Goal: Task Accomplishment & Management: Complete application form

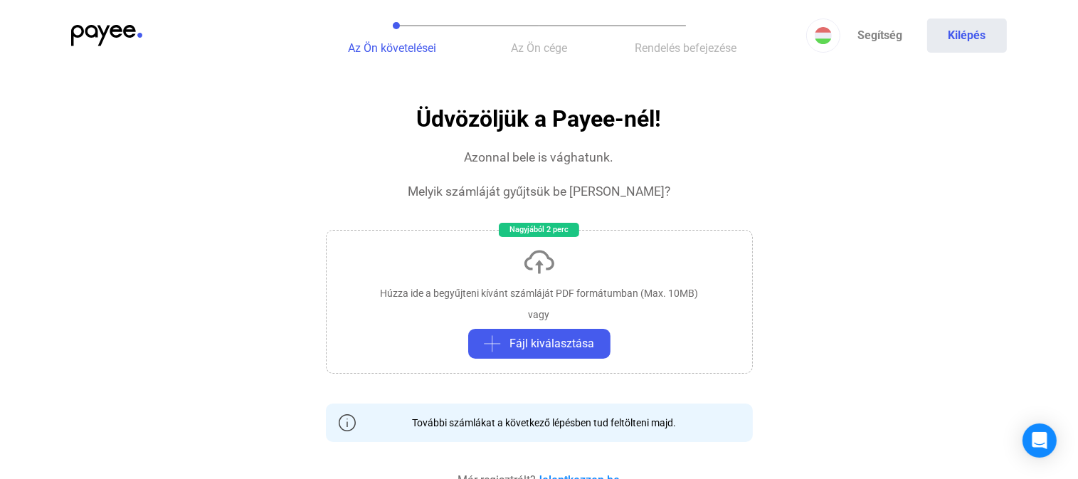
click at [534, 46] on span "Az Ön cége" at bounding box center [539, 48] width 56 height 14
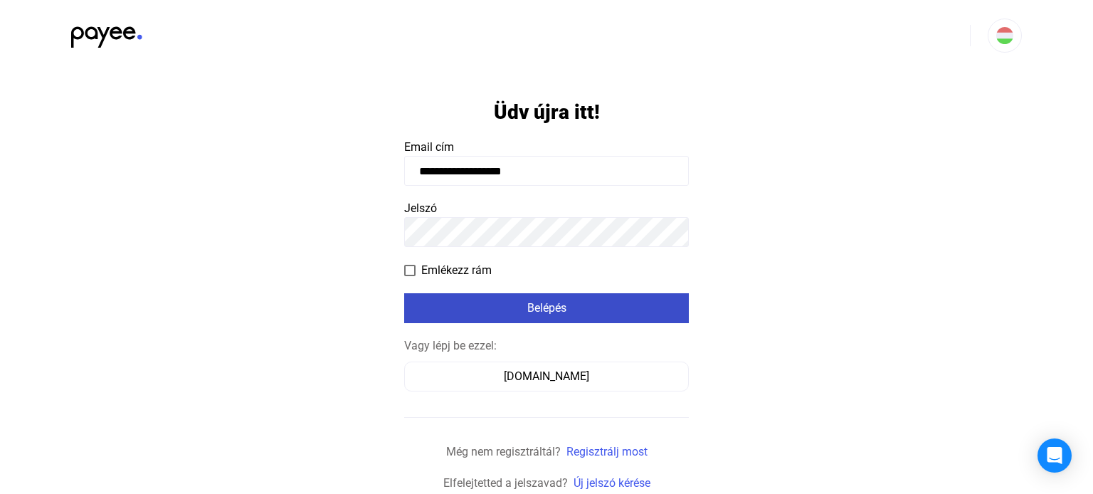
click at [528, 302] on div "Belépés" at bounding box center [546, 308] width 276 height 17
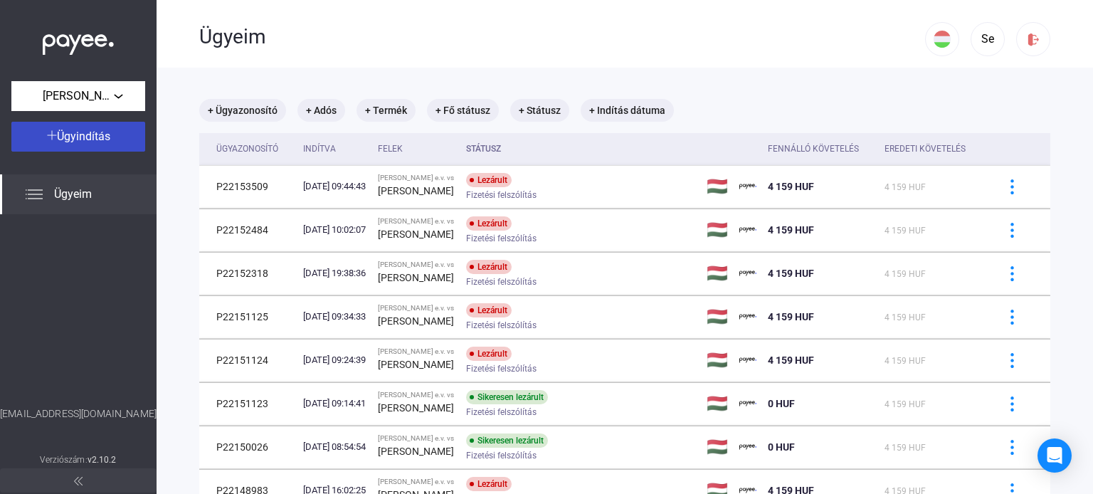
click at [91, 137] on span "Ügyindítás" at bounding box center [83, 137] width 53 height 14
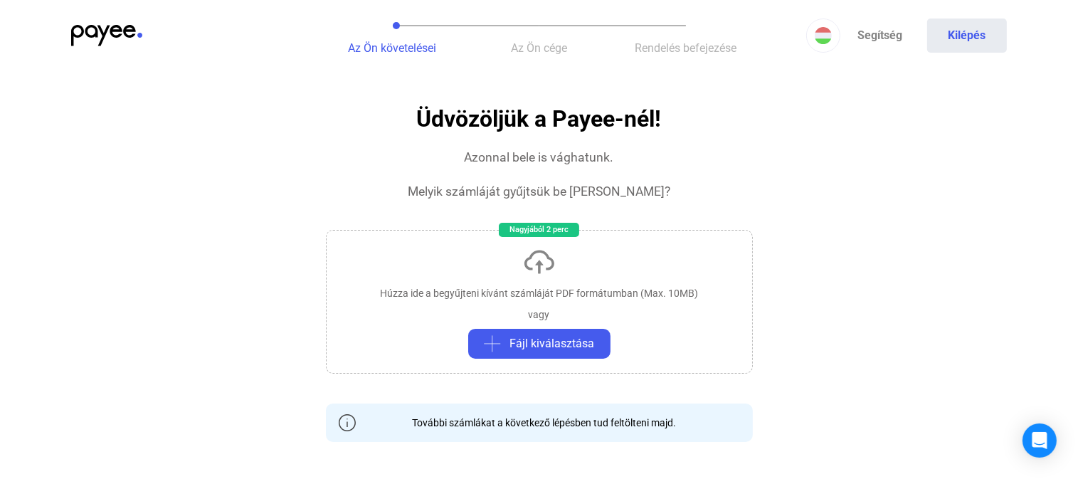
scroll to position [376, 0]
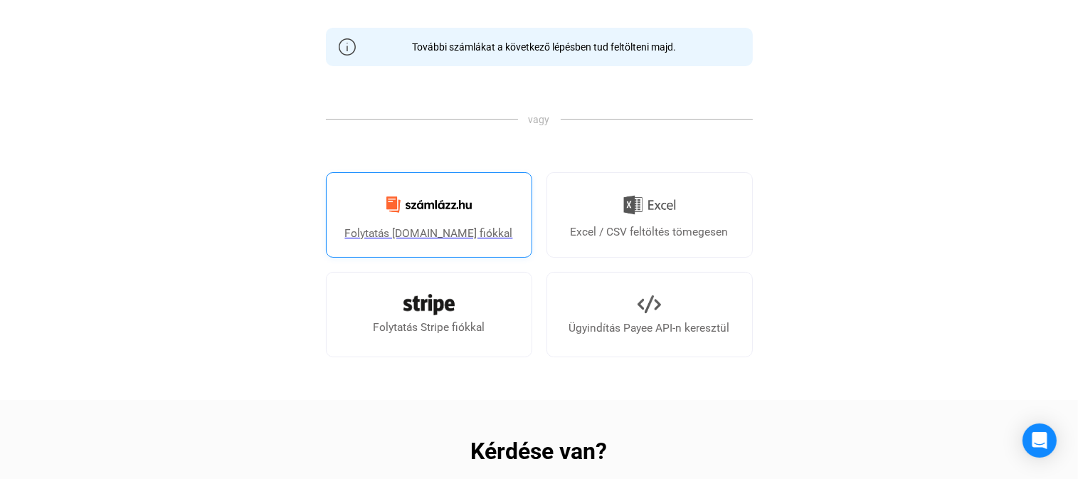
click at [423, 205] on img at bounding box center [429, 204] width 102 height 33
